Goal: Information Seeking & Learning: Learn about a topic

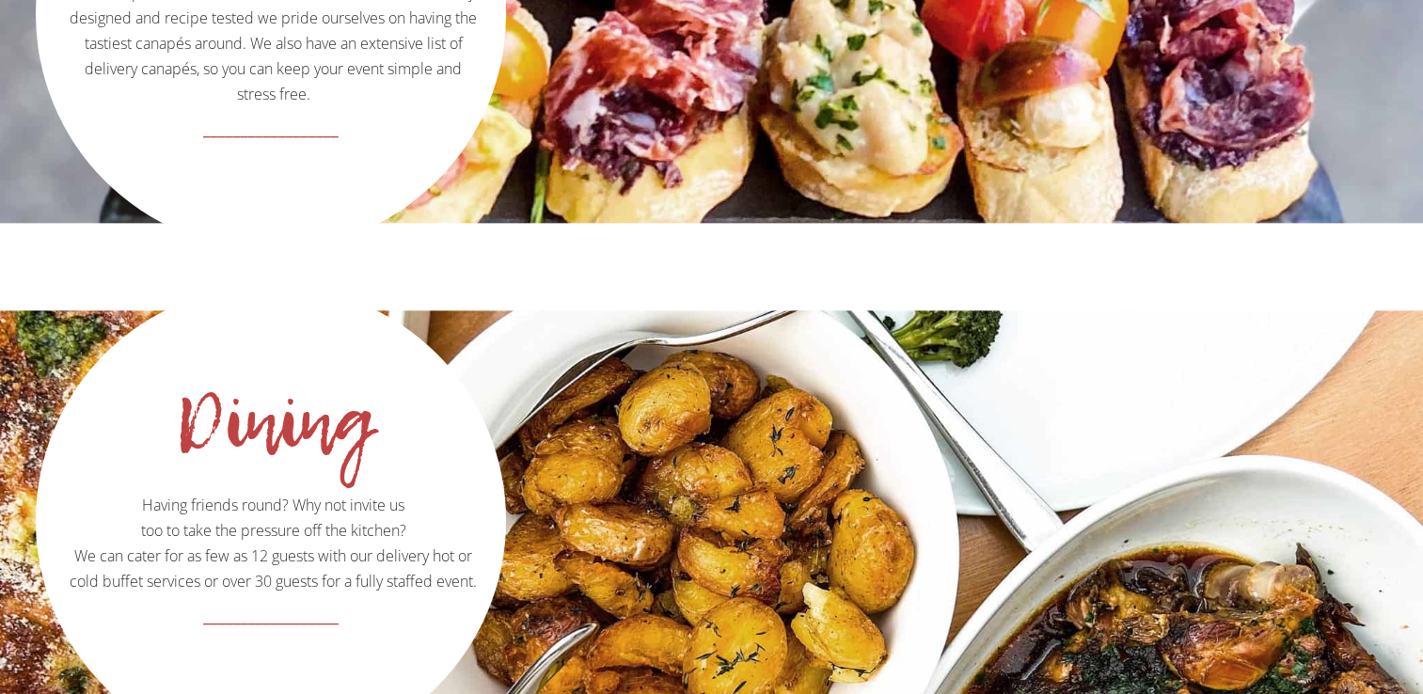
scroll to position [2230, 0]
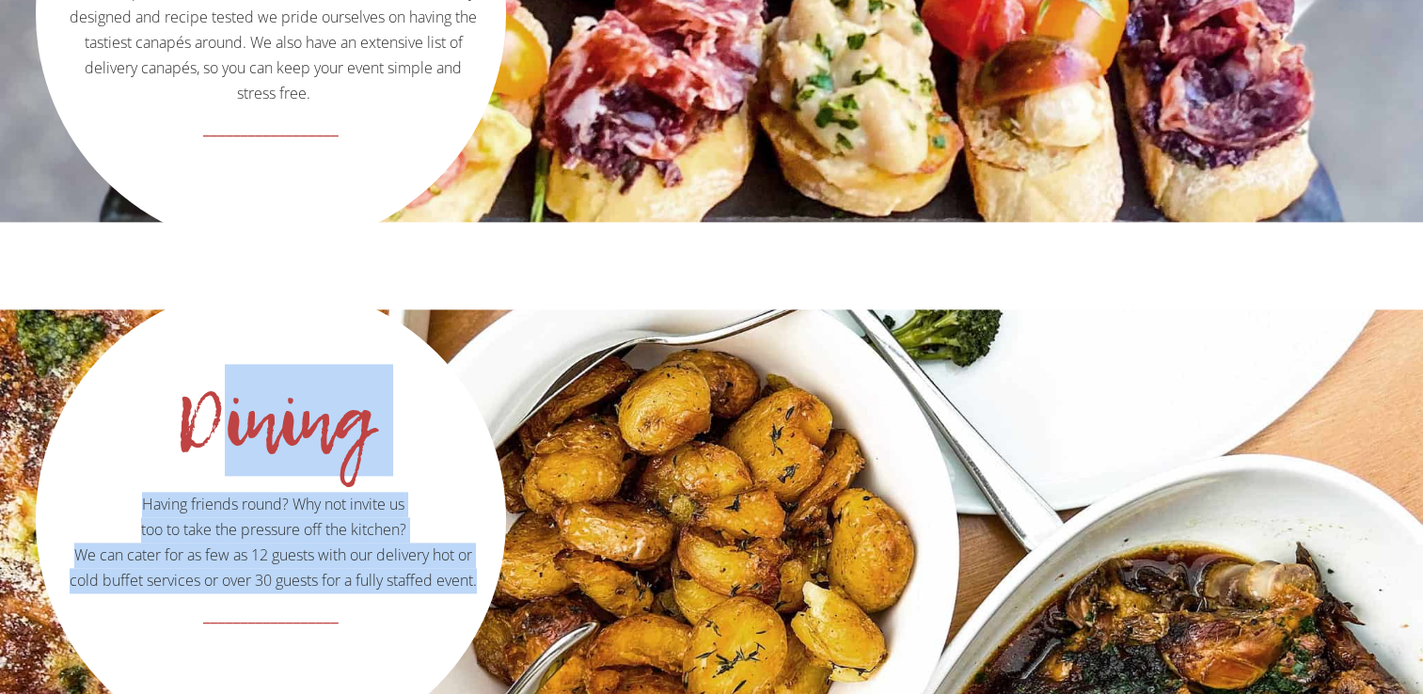
drag, startPoint x: 182, startPoint y: 342, endPoint x: 484, endPoint y: 534, distance: 357.8
click at [484, 534] on div "Dining Having friends round? Why not invite us too to take the pressure off the…" at bounding box center [271, 521] width 470 height 467
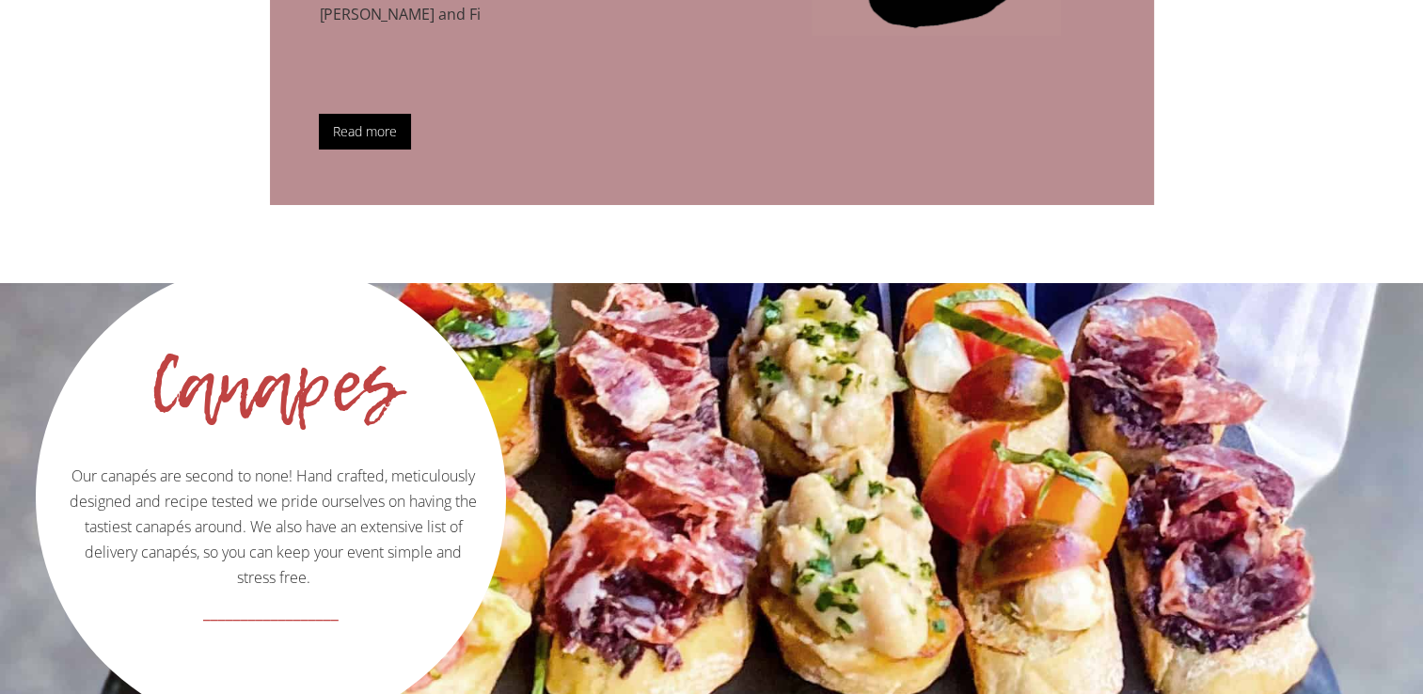
scroll to position [1745, 0]
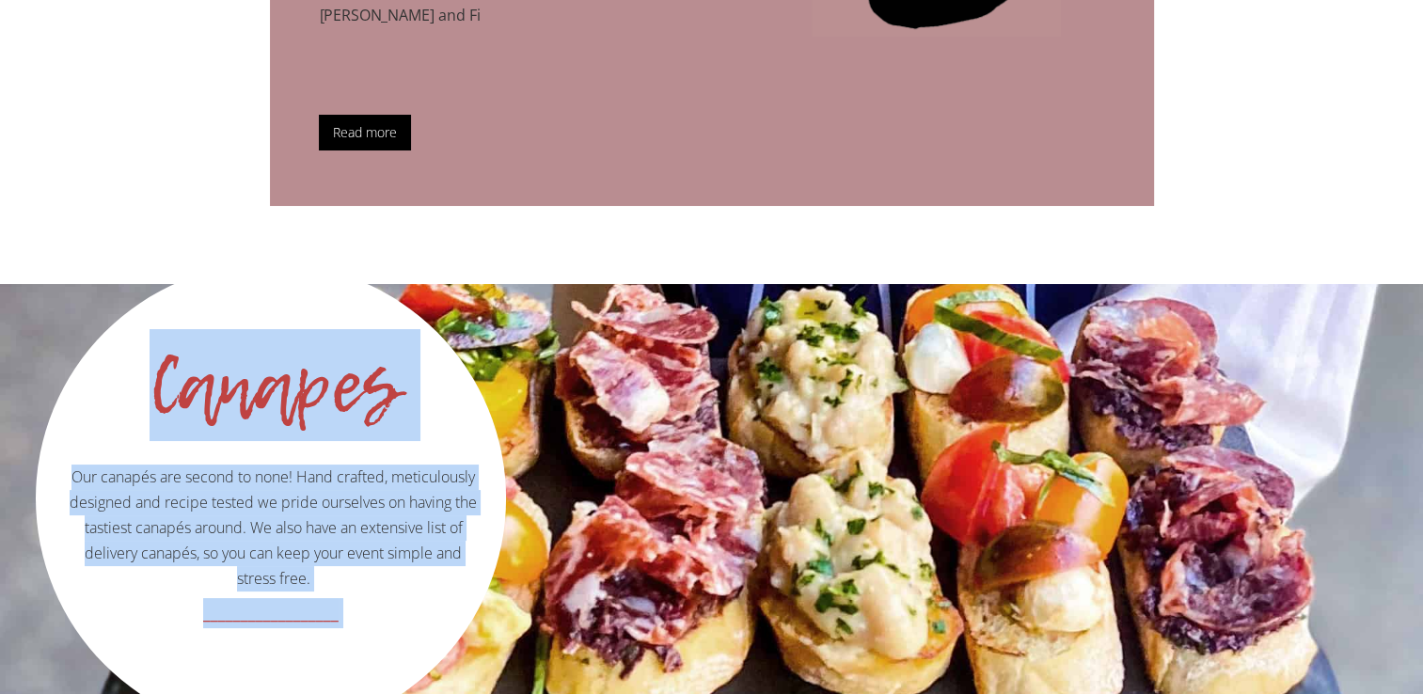
drag, startPoint x: 151, startPoint y: 330, endPoint x: 420, endPoint y: 583, distance: 369.3
click at [420, 583] on div "Canapes Our canapés are second to none! Hand crafted, meticulously designed and…" at bounding box center [271, 496] width 470 height 476
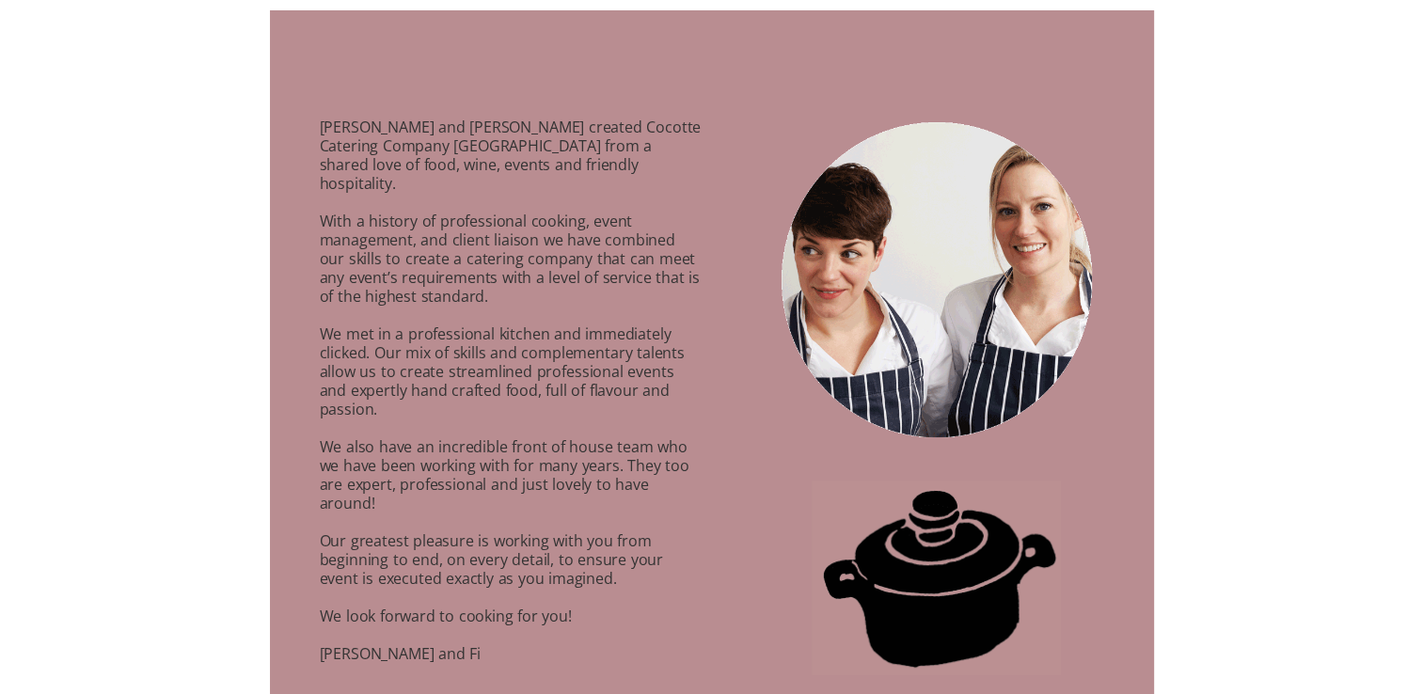
scroll to position [1113, 0]
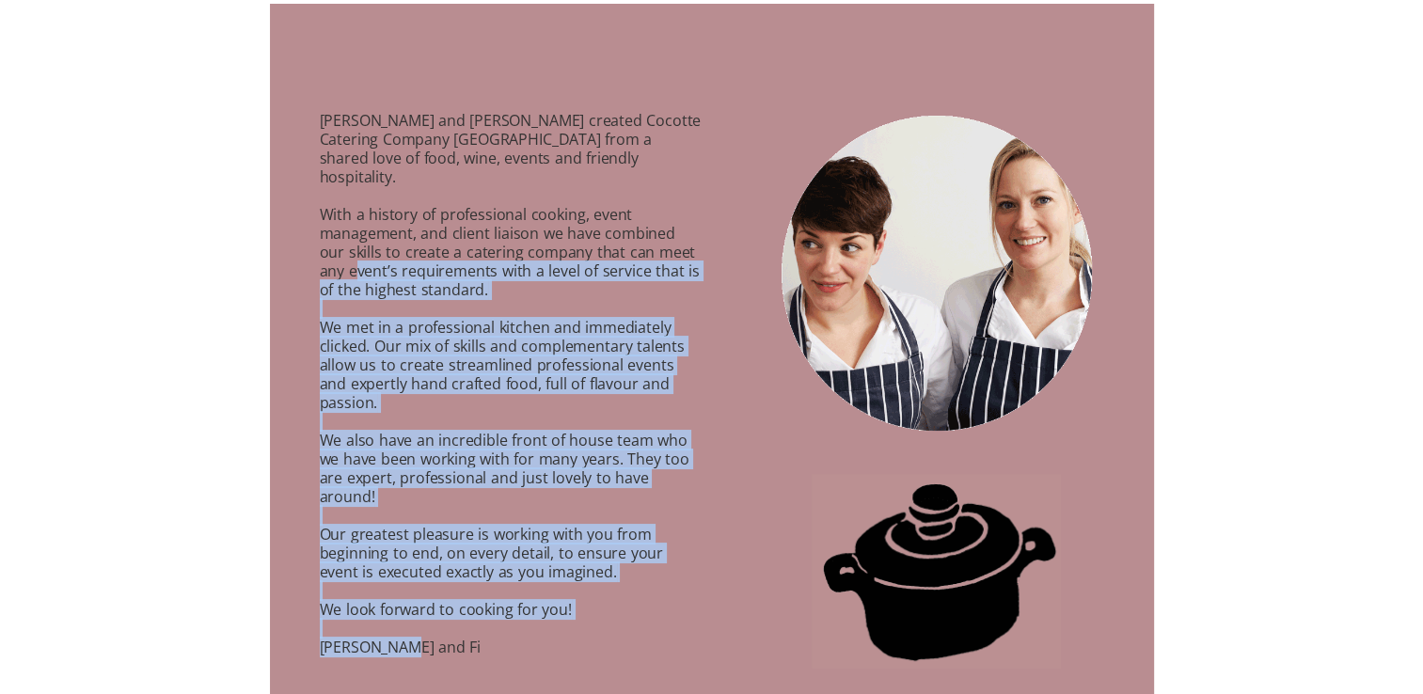
drag, startPoint x: 412, startPoint y: 632, endPoint x: 329, endPoint y: 259, distance: 382.5
click at [329, 259] on p "[PERSON_NAME] and [PERSON_NAME] created Cocotte Catering Company [GEOGRAPHIC_DA…" at bounding box center [487, 399] width 435 height 620
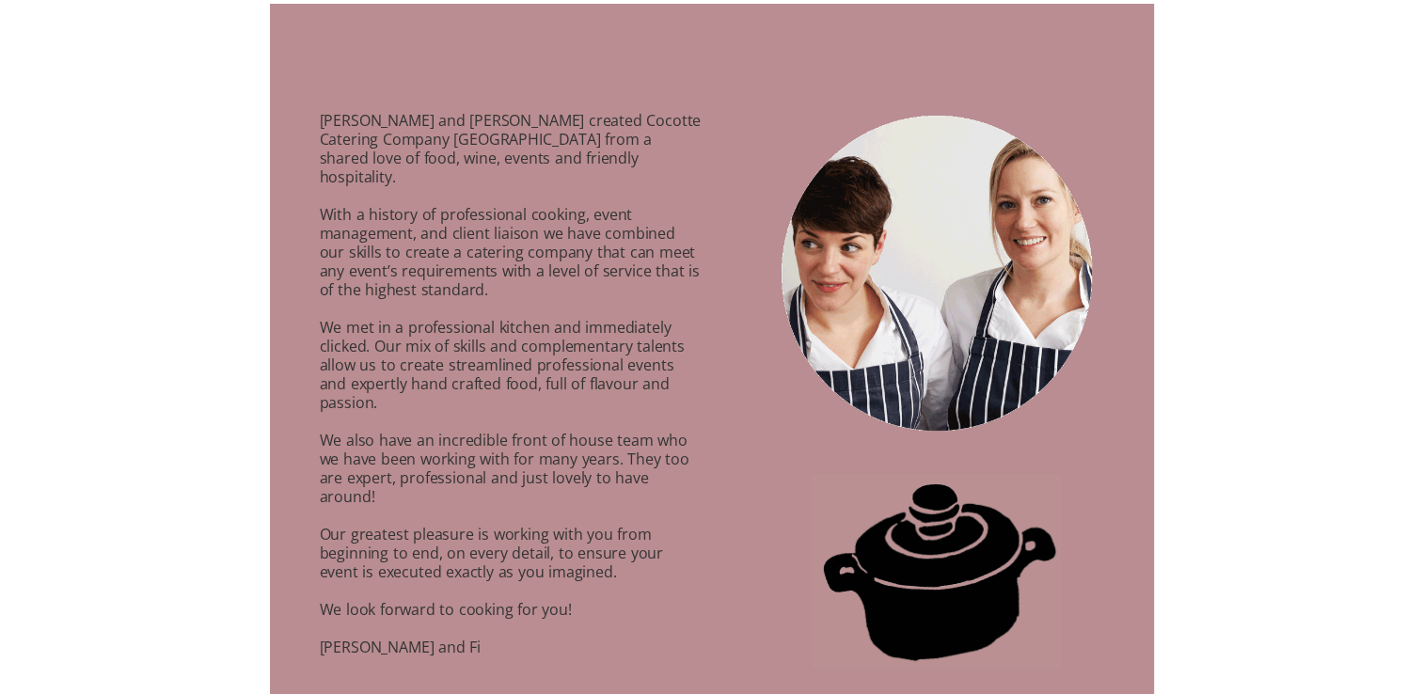
drag, startPoint x: 329, startPoint y: 259, endPoint x: 326, endPoint y: 243, distance: 16.2
click at [326, 243] on p "[PERSON_NAME] and [PERSON_NAME] created Cocotte Catering Company [GEOGRAPHIC_DA…" at bounding box center [487, 399] width 435 height 620
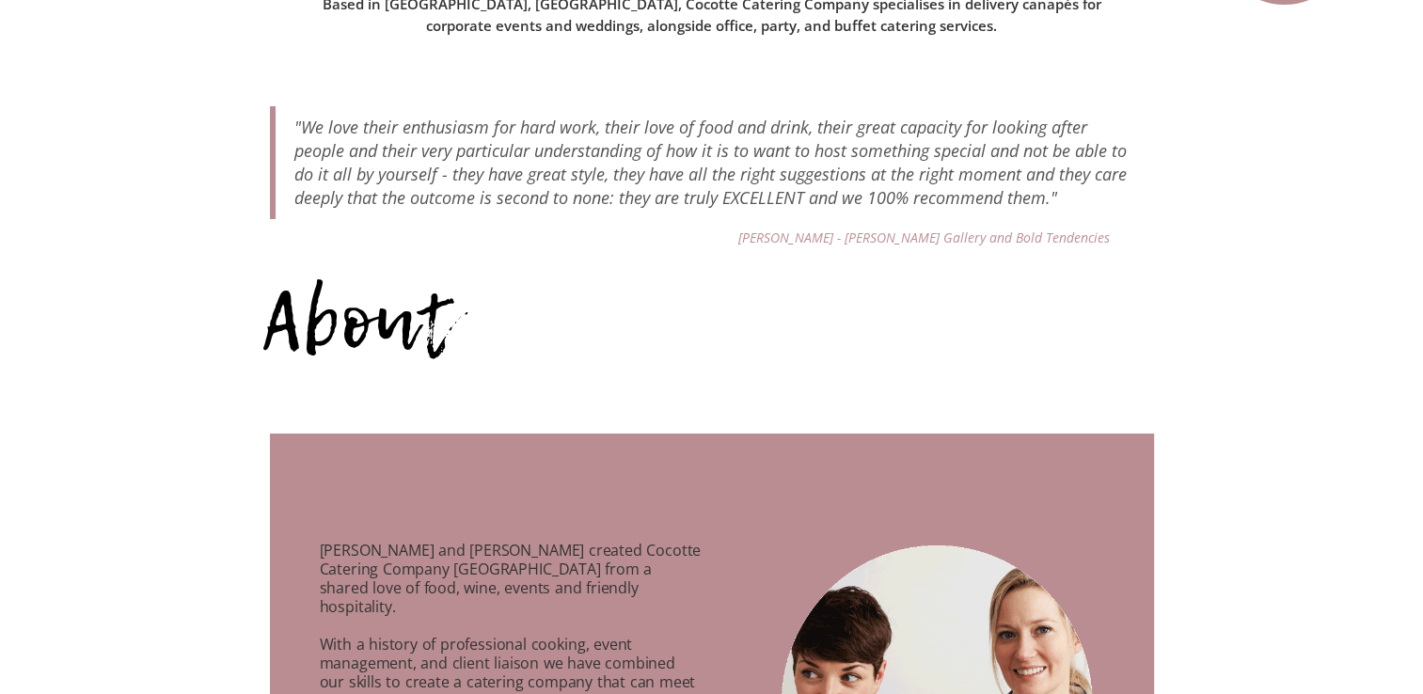
scroll to position [0, 0]
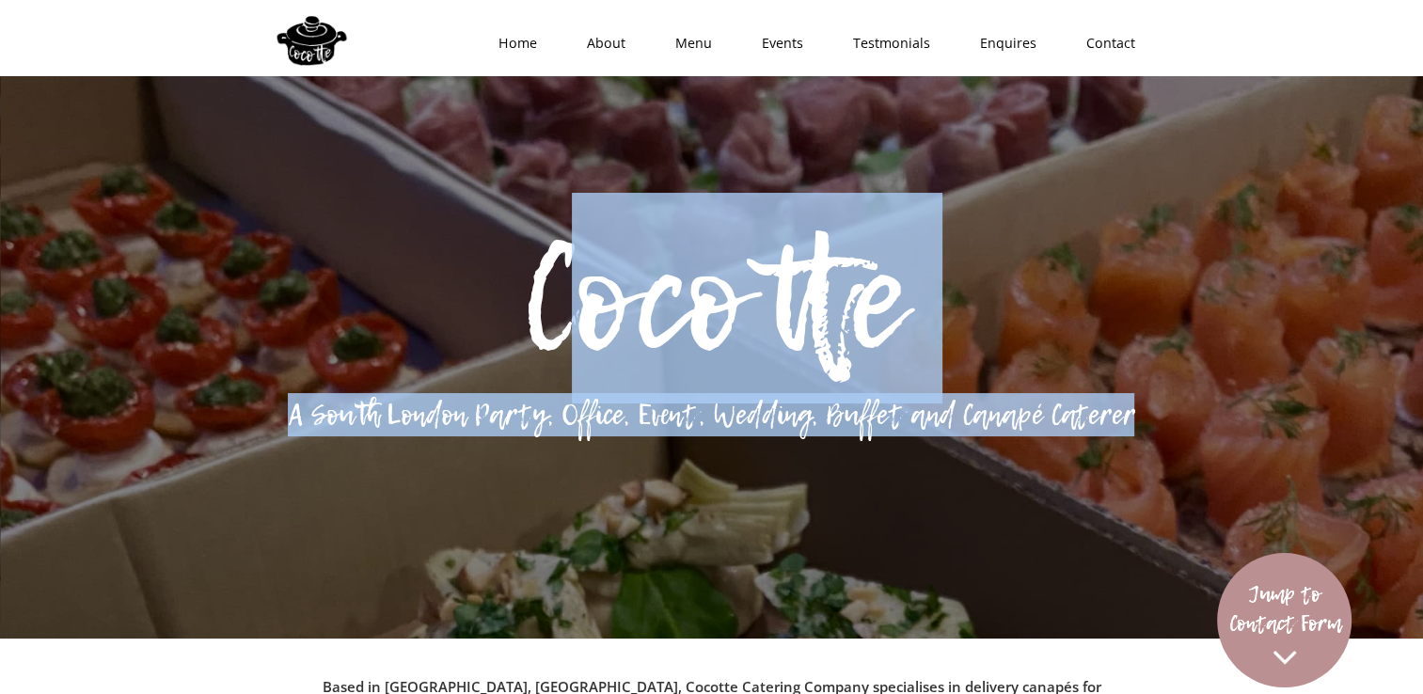
drag, startPoint x: 564, startPoint y: 295, endPoint x: 1204, endPoint y: 440, distance: 655.9
click at [1204, 440] on div "Cocotte A South London Party, Office, Event, Wedding, Buffet and Canapé Caterer" at bounding box center [711, 347] width 1423 height 694
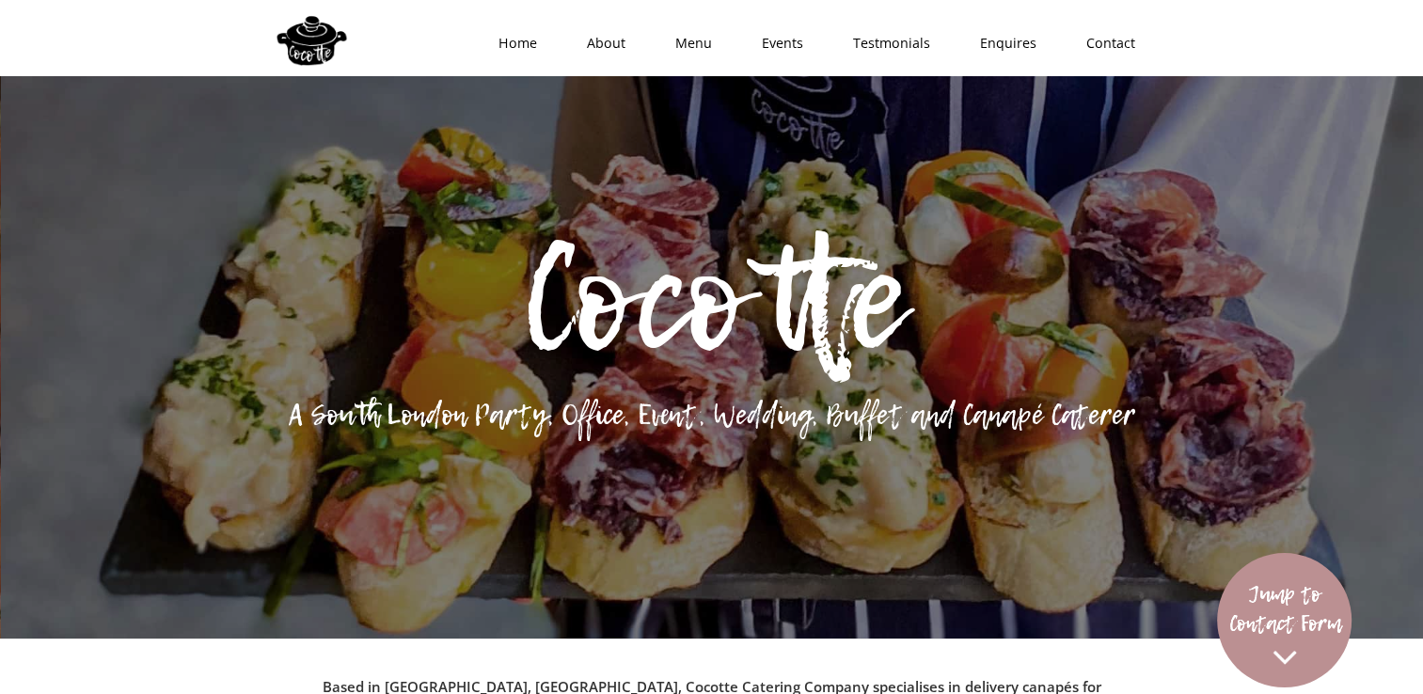
click at [1102, 672] on div at bounding box center [711, 661] width 1423 height 346
